Goal: Find specific page/section: Find specific page/section

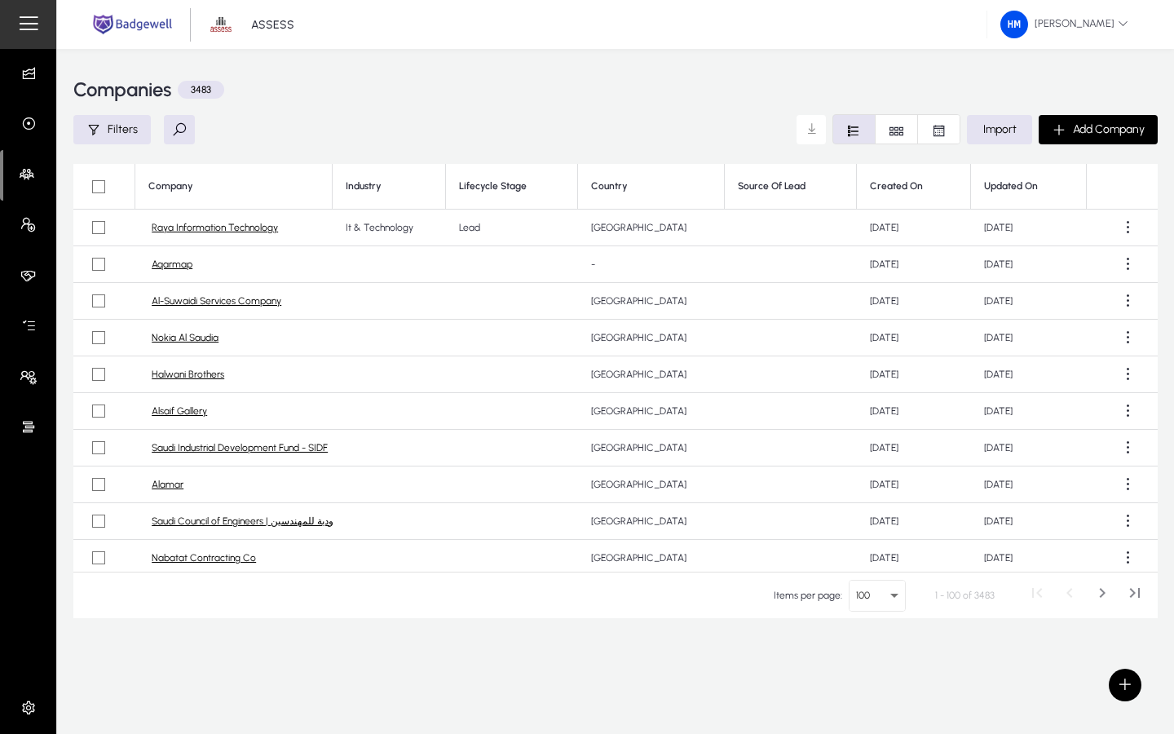
click at [183, 126] on button at bounding box center [179, 129] width 31 height 29
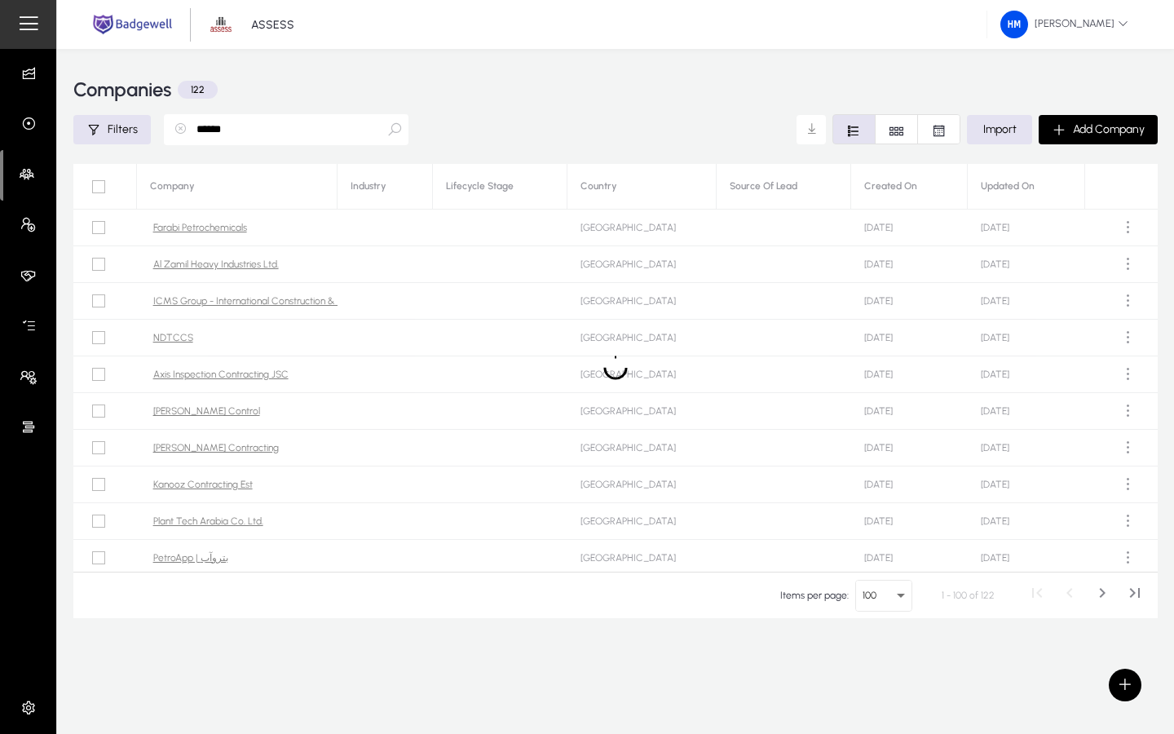
type input "******"
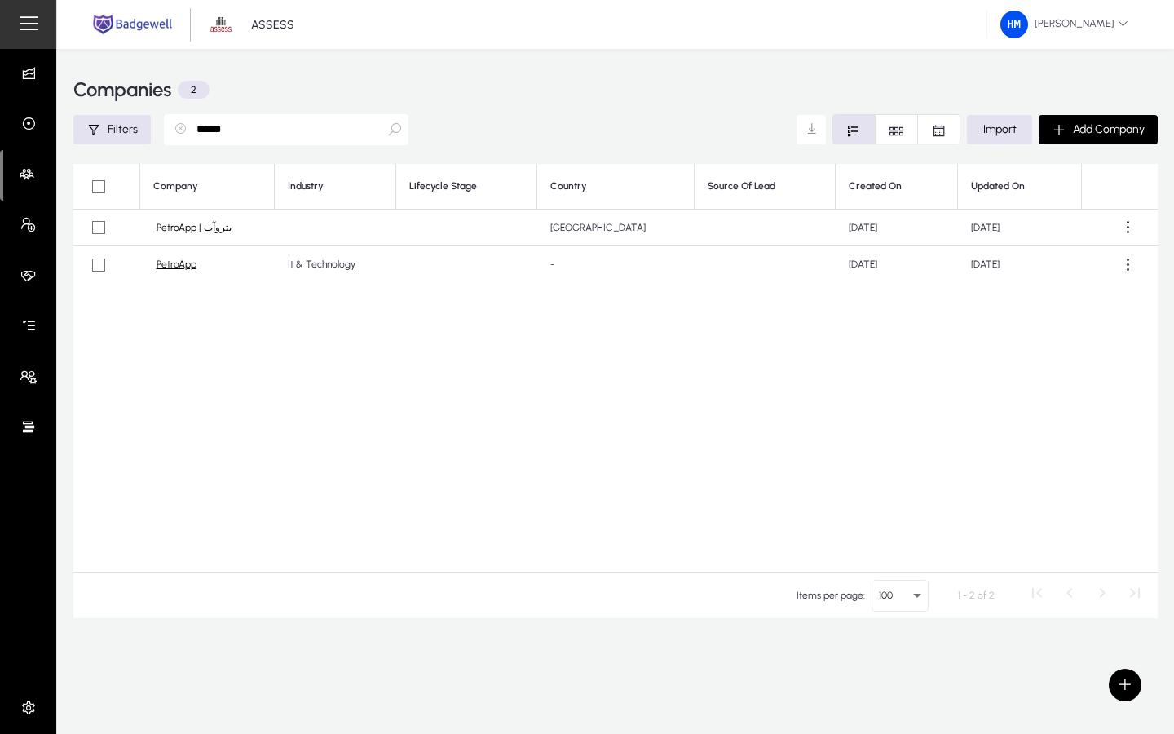
click at [198, 558] on div "Company Industry Lifecycle Stage Country Source Of Lead Created On Updated On P…" at bounding box center [615, 368] width 1084 height 408
click at [187, 269] on link "PetroApp" at bounding box center [176, 264] width 40 height 12
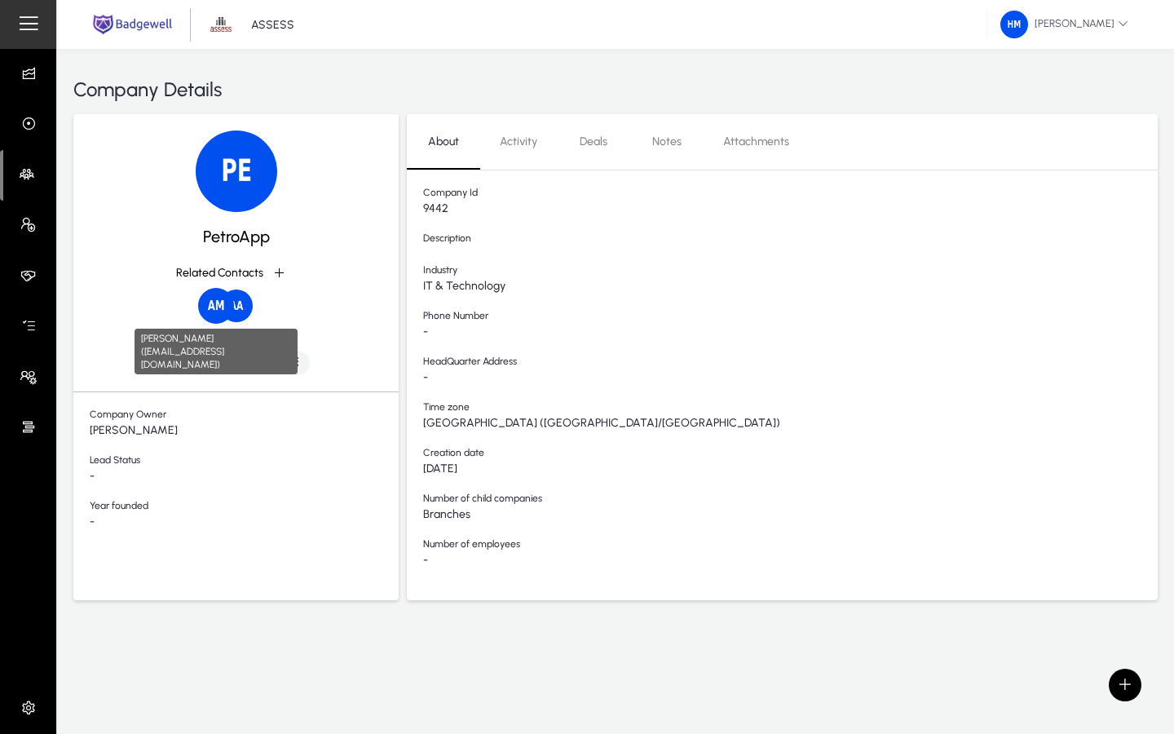
click at [213, 308] on img at bounding box center [216, 306] width 36 height 36
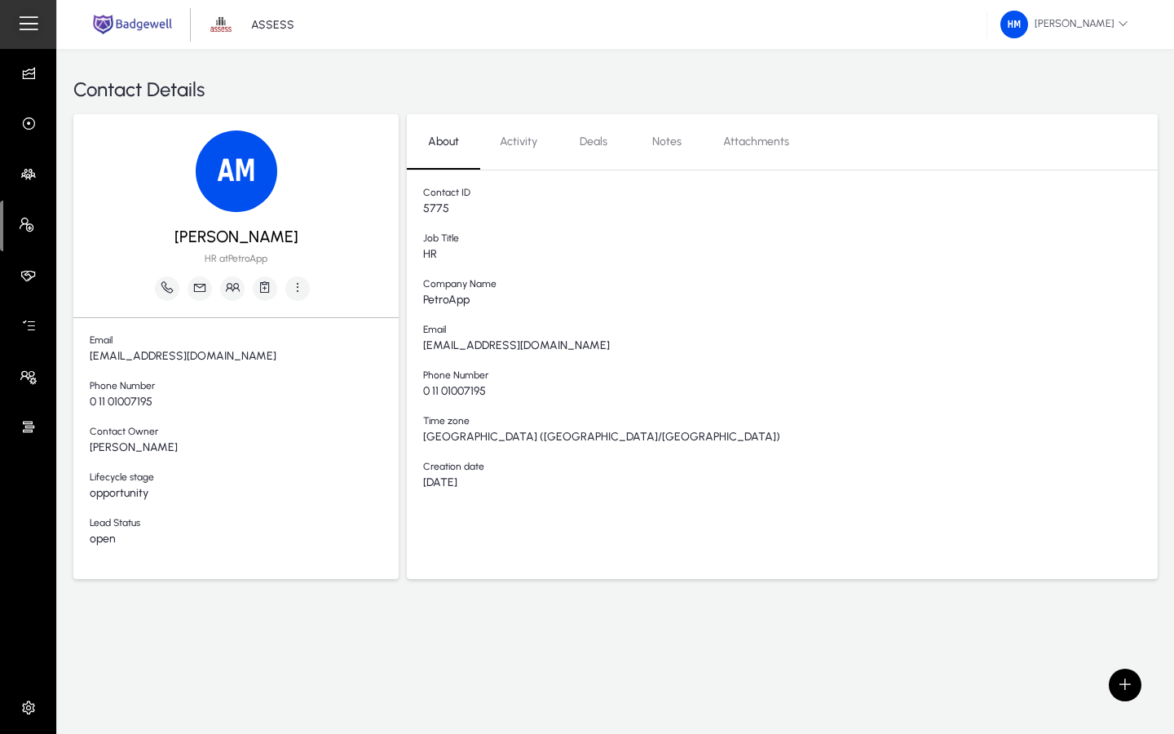
drag, startPoint x: 903, startPoint y: 540, endPoint x: 20, endPoint y: 15, distance: 1027.0
click at [20, 15] on mat-sidenav-container "ASSESS [PERSON_NAME] Contact Details [PERSON_NAME] HR at PetroApp Email [EMAIL_…" at bounding box center [587, 367] width 1174 height 734
click at [394, 98] on div "Contact Details" at bounding box center [615, 89] width 1084 height 49
